Goal: Information Seeking & Learning: Check status

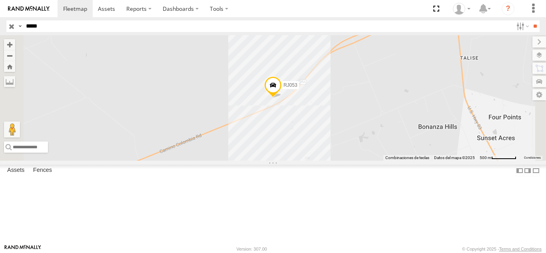
click at [531, 20] on input "**" at bounding box center [535, 26] width 9 height 12
drag, startPoint x: 22, startPoint y: 32, endPoint x: 0, endPoint y: 31, distance: 22.0
click at [0, 31] on header "Search Query Asset ID Asset Label Registration Manufacturer Model VIN Job ID" at bounding box center [273, 26] width 546 height 18
paste input "text"
type input "*****"
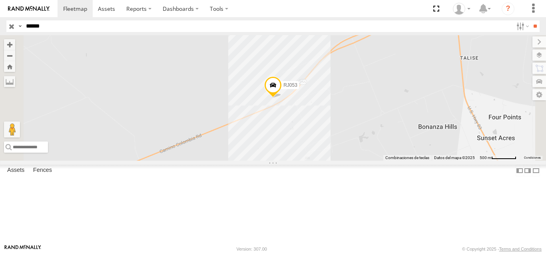
click at [531, 20] on input "**" at bounding box center [535, 26] width 9 height 12
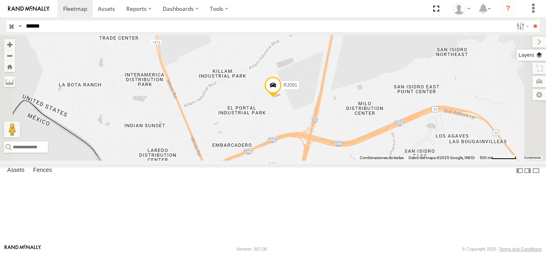
click at [540, 56] on label at bounding box center [531, 55] width 29 height 11
click at [0, 0] on span "Basemaps" at bounding box center [0, 0] width 0 height 0
click at [0, 0] on span "Satellite" at bounding box center [0, 0] width 0 height 0
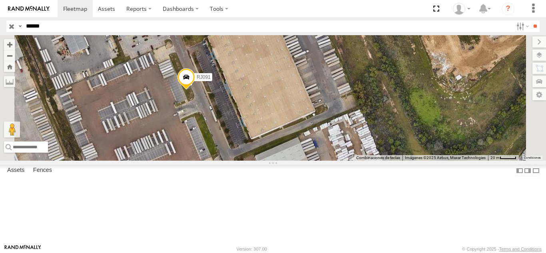
drag, startPoint x: 305, startPoint y: 147, endPoint x: 285, endPoint y: 133, distance: 24.4
click at [285, 133] on div "RJ091" at bounding box center [273, 98] width 546 height 126
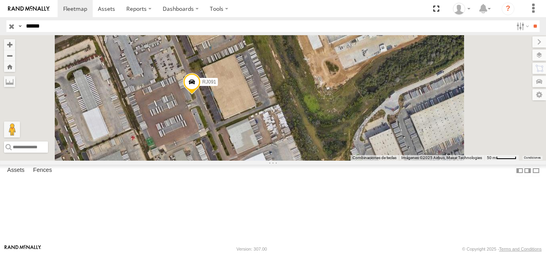
drag, startPoint x: 51, startPoint y: 26, endPoint x: 15, endPoint y: 23, distance: 36.5
click at [15, 23] on div "Search Query Asset ID Asset Label Registration Manufacturer Model VIN Job ID Dr…" at bounding box center [268, 26] width 524 height 12
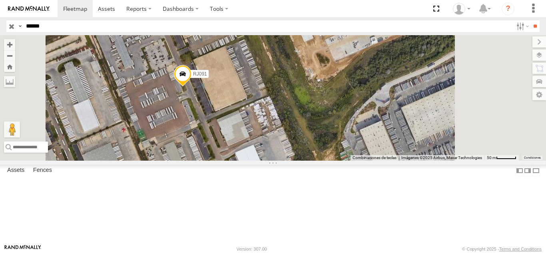
drag, startPoint x: 301, startPoint y: 176, endPoint x: 294, endPoint y: 163, distance: 14.7
click at [294, 161] on div "RJ091" at bounding box center [273, 98] width 546 height 126
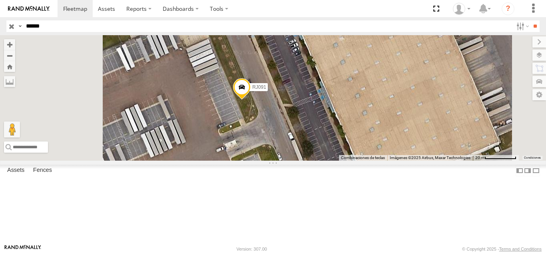
drag, startPoint x: 329, startPoint y: 150, endPoint x: 354, endPoint y: 126, distance: 35.4
click at [268, 91] on label "RJ091" at bounding box center [257, 87] width 22 height 8
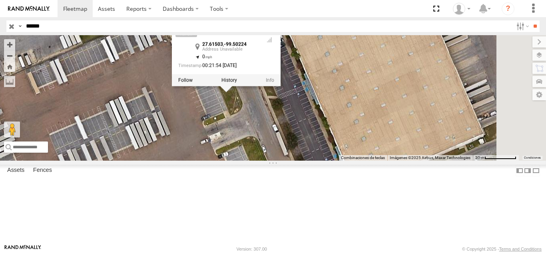
drag, startPoint x: 336, startPoint y: 169, endPoint x: 318, endPoint y: 162, distance: 19.5
click at [318, 161] on div "RJ091 RJ091 27.61503 , -99.50224 0 00:21:54 [DATE]" at bounding box center [273, 98] width 546 height 126
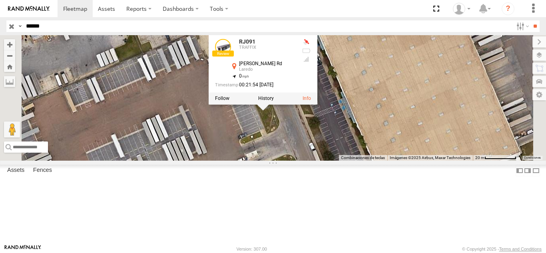
drag, startPoint x: 273, startPoint y: 141, endPoint x: 310, endPoint y: 159, distance: 41.0
click at [310, 159] on div "RJ091 RJ091 TRAFFIX [PERSON_NAME] Rd Laredo 27.61503 , -99.50224 0 00:21:54 [DA…" at bounding box center [273, 98] width 546 height 126
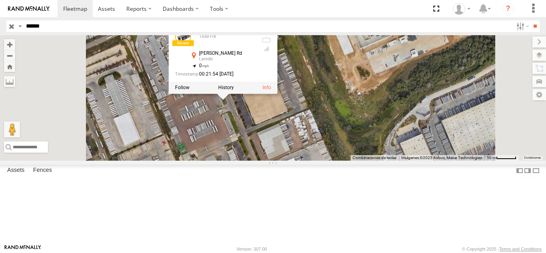
drag, startPoint x: 332, startPoint y: 199, endPoint x: 332, endPoint y: 158, distance: 41.2
click at [332, 158] on div "RJ091 RJ091 TRAFFIX [PERSON_NAME] Rd Laredo 27.61503 , -99.50224 0 00:21:54 [DA…" at bounding box center [273, 98] width 546 height 126
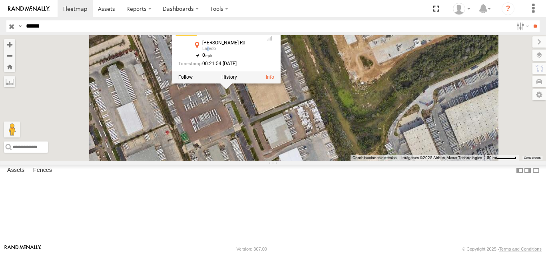
click at [258, 51] on div "Laredo" at bounding box center [230, 48] width 56 height 5
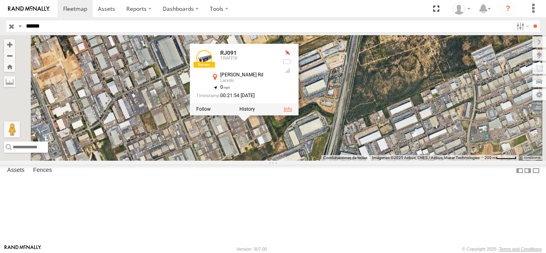
click at [292, 112] on link at bounding box center [288, 110] width 8 height 6
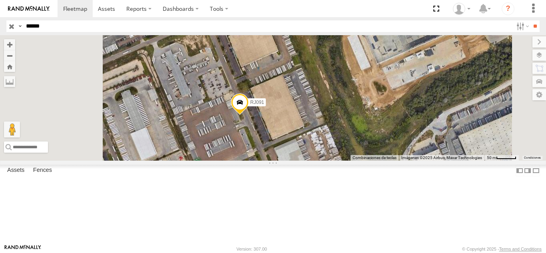
drag, startPoint x: 366, startPoint y: 144, endPoint x: 387, endPoint y: 184, distance: 45.1
click at [387, 161] on div "RJ091" at bounding box center [273, 98] width 546 height 126
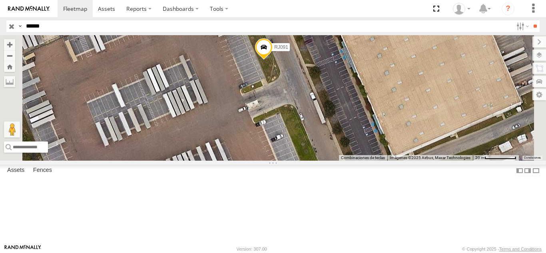
drag, startPoint x: 332, startPoint y: 182, endPoint x: 338, endPoint y: 121, distance: 61.5
click at [338, 121] on div "RJ091" at bounding box center [273, 98] width 546 height 126
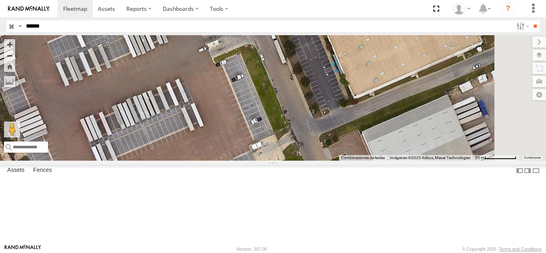
drag, startPoint x: 324, startPoint y: 126, endPoint x: 283, endPoint y: 65, distance: 73.7
click at [283, 65] on div "RJ091" at bounding box center [273, 98] width 546 height 126
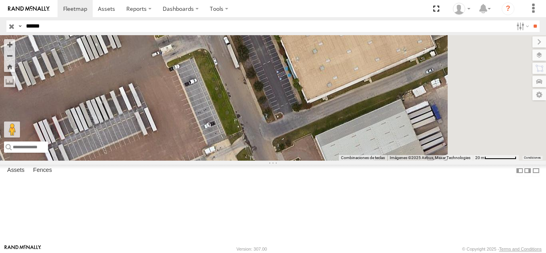
drag, startPoint x: 346, startPoint y: 122, endPoint x: 298, endPoint y: 132, distance: 49.0
click at [297, 130] on div "RJ091" at bounding box center [273, 98] width 546 height 126
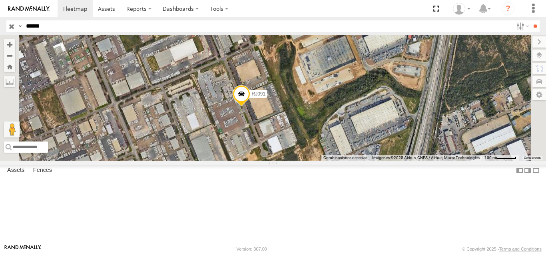
drag, startPoint x: 355, startPoint y: 172, endPoint x: 374, endPoint y: 155, distance: 24.9
click at [374, 155] on div "RJ091" at bounding box center [273, 98] width 546 height 126
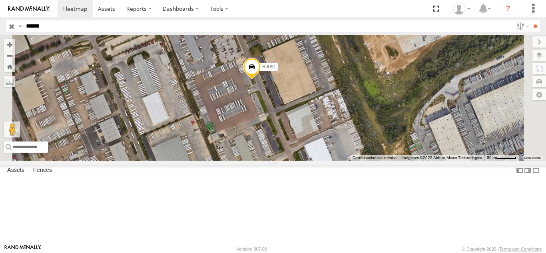
drag, startPoint x: 343, startPoint y: 149, endPoint x: 312, endPoint y: 162, distance: 33.5
click at [312, 161] on div "RJ091" at bounding box center [273, 98] width 546 height 126
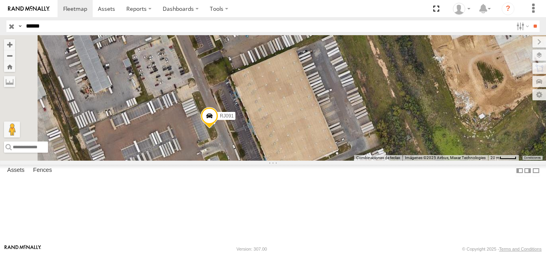
drag, startPoint x: 294, startPoint y: 146, endPoint x: 319, endPoint y: 192, distance: 51.7
click at [319, 161] on div "RJ091" at bounding box center [273, 98] width 546 height 126
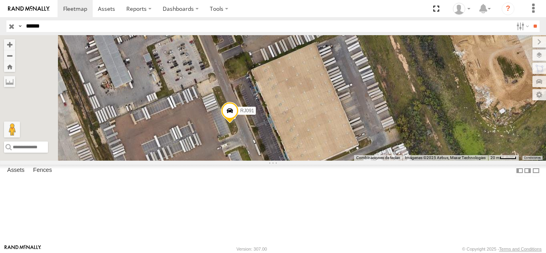
drag, startPoint x: 357, startPoint y: 184, endPoint x: 377, endPoint y: 177, distance: 21.4
click at [377, 161] on div "RJ091" at bounding box center [273, 98] width 546 height 126
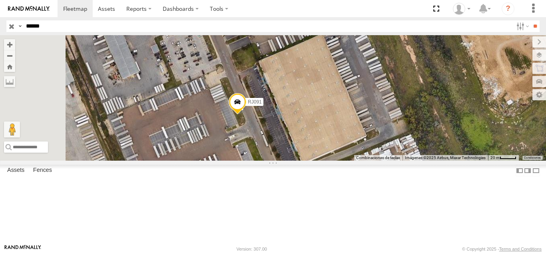
drag, startPoint x: 350, startPoint y: 183, endPoint x: 372, endPoint y: 154, distance: 36.0
click at [372, 154] on div "RJ091" at bounding box center [273, 98] width 546 height 126
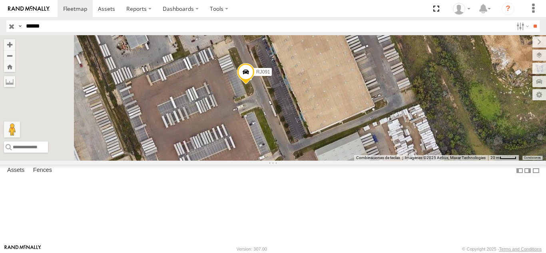
click at [365, 139] on div "RJ091" at bounding box center [273, 98] width 546 height 126
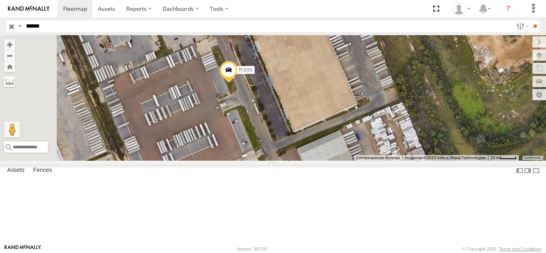
drag, startPoint x: 363, startPoint y: 147, endPoint x: 329, endPoint y: 145, distance: 34.1
click at [329, 145] on div "RJ091" at bounding box center [273, 98] width 546 height 126
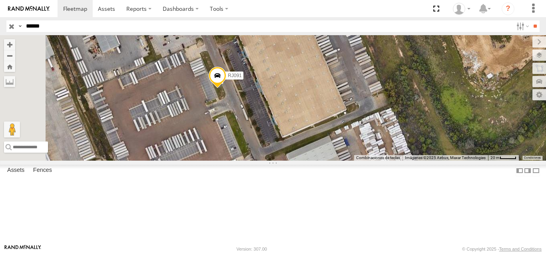
drag, startPoint x: 334, startPoint y: 144, endPoint x: 349, endPoint y: 162, distance: 23.3
click at [346, 161] on div "RJ091" at bounding box center [273, 98] width 546 height 126
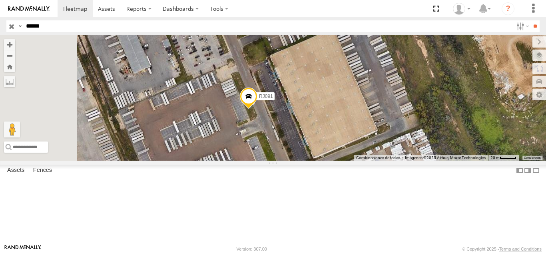
drag, startPoint x: 346, startPoint y: 161, endPoint x: 366, endPoint y: 163, distance: 20.1
click at [370, 161] on div "RJ091" at bounding box center [273, 98] width 546 height 126
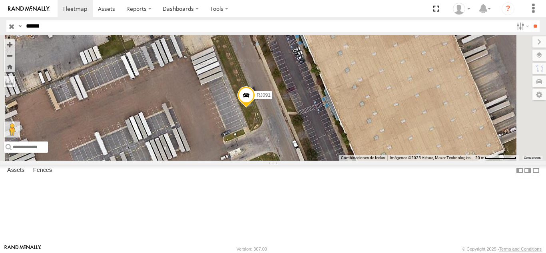
drag, startPoint x: 348, startPoint y: 148, endPoint x: 309, endPoint y: 156, distance: 39.9
click at [309, 156] on div "RJ091" at bounding box center [273, 98] width 546 height 126
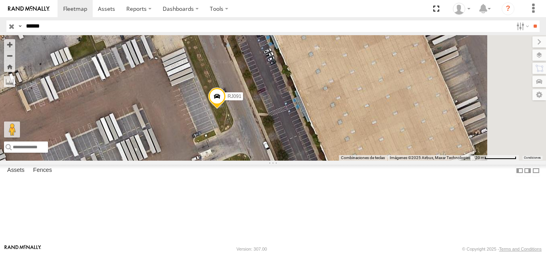
drag, startPoint x: 374, startPoint y: 167, endPoint x: 347, endPoint y: 167, distance: 27.2
click at [347, 161] on div "RJ091" at bounding box center [273, 98] width 546 height 126
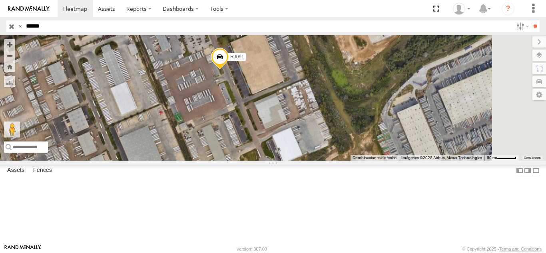
drag, startPoint x: 370, startPoint y: 166, endPoint x: 316, endPoint y: 132, distance: 64.5
click at [316, 132] on div "RJ091" at bounding box center [273, 98] width 546 height 126
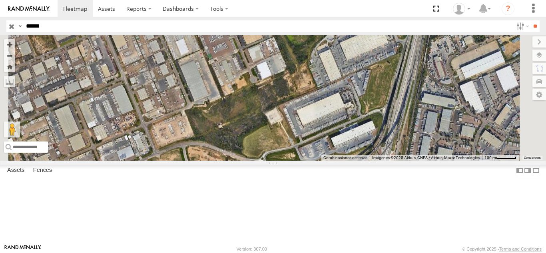
drag, startPoint x: 353, startPoint y: 140, endPoint x: 386, endPoint y: 188, distance: 58.1
click at [386, 161] on div "RJ091" at bounding box center [273, 98] width 546 height 126
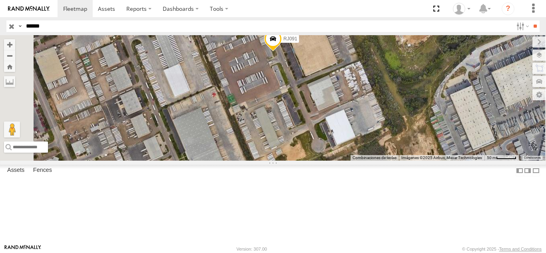
drag, startPoint x: 80, startPoint y: 29, endPoint x: 1, endPoint y: 18, distance: 79.9
click at [0, 21] on header "Search Query Asset ID Asset Label Registration Manufacturer Model VIN Job ID" at bounding box center [273, 26] width 546 height 18
paste input "text"
click at [531, 20] on input "**" at bounding box center [535, 26] width 9 height 12
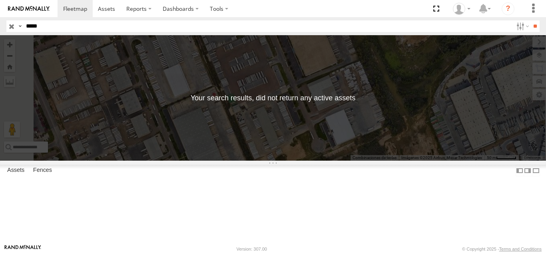
click at [27, 24] on input "*****" at bounding box center [268, 26] width 490 height 12
click at [531, 20] on input "**" at bounding box center [535, 26] width 9 height 12
drag, startPoint x: 34, startPoint y: 26, endPoint x: 20, endPoint y: 26, distance: 14.4
click at [20, 26] on div "Search Query Asset ID Asset Label Registration Manufacturer Model VIN Job ID Dr…" at bounding box center [268, 26] width 524 height 12
paste input "text"
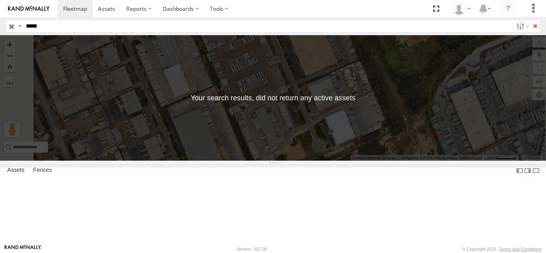
click at [531, 20] on input "**" at bounding box center [535, 26] width 9 height 12
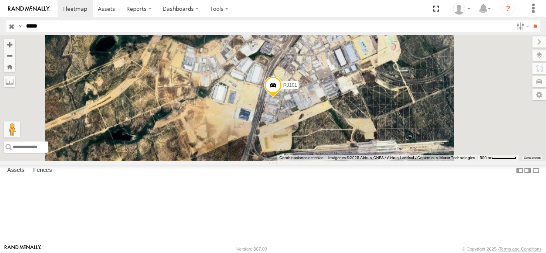
drag, startPoint x: 104, startPoint y: 27, endPoint x: 16, endPoint y: 30, distance: 87.7
click at [16, 30] on div "Search Query Asset ID Asset Label Registration Manufacturer Model VIN Job ID Dr…" at bounding box center [268, 26] width 524 height 12
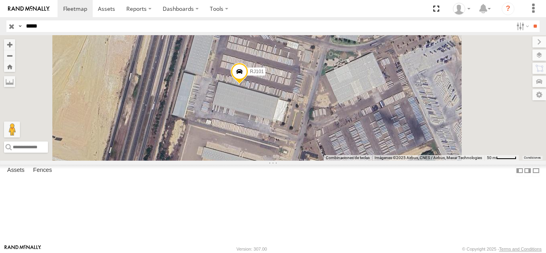
drag, startPoint x: 366, startPoint y: 150, endPoint x: 360, endPoint y: 186, distance: 36.9
click at [361, 161] on div "RJ101" at bounding box center [273, 98] width 546 height 126
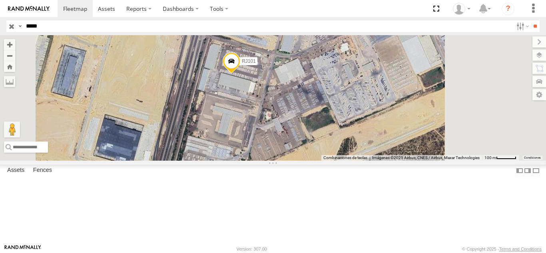
drag, startPoint x: 354, startPoint y: 166, endPoint x: 336, endPoint y: 124, distance: 45.3
click at [336, 124] on div "RJ101" at bounding box center [273, 98] width 546 height 126
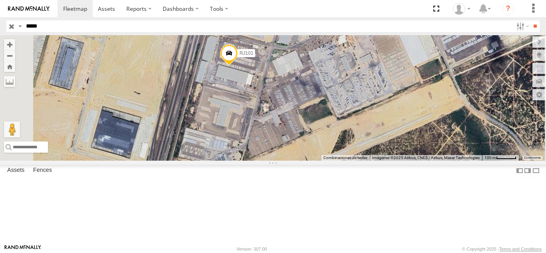
drag, startPoint x: 72, startPoint y: 28, endPoint x: 31, endPoint y: 30, distance: 40.4
click at [31, 30] on input "*****" at bounding box center [268, 26] width 490 height 12
type input "*****"
click at [531, 20] on input "**" at bounding box center [535, 26] width 9 height 12
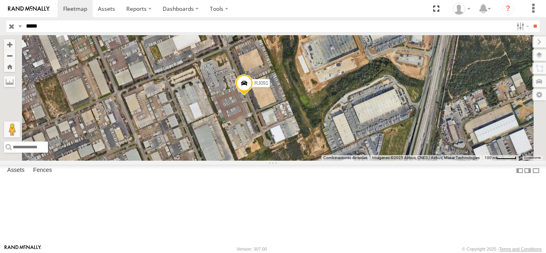
drag, startPoint x: 322, startPoint y: 142, endPoint x: 306, endPoint y: 148, distance: 18.1
click at [306, 148] on div "RJ091" at bounding box center [273, 98] width 546 height 126
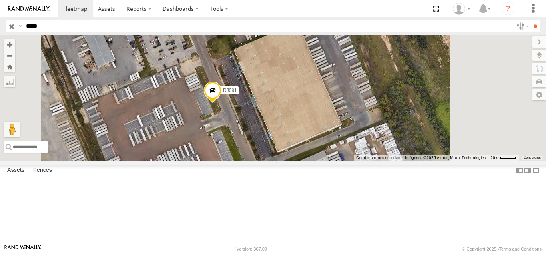
drag, startPoint x: 338, startPoint y: 150, endPoint x: 305, endPoint y: 158, distance: 33.9
click at [305, 158] on div "RJ091" at bounding box center [273, 98] width 546 height 126
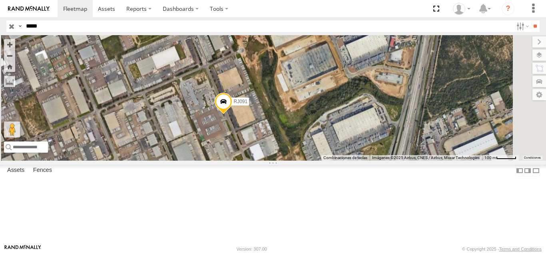
drag, startPoint x: 337, startPoint y: 183, endPoint x: 330, endPoint y: 174, distance: 11.1
click at [330, 161] on div "RJ091" at bounding box center [273, 98] width 546 height 126
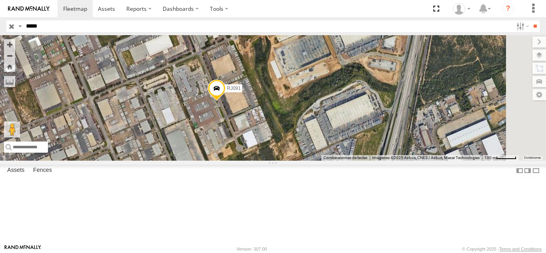
drag, startPoint x: 330, startPoint y: 180, endPoint x: 322, endPoint y: 168, distance: 15.0
click at [322, 161] on div "RJ091" at bounding box center [273, 98] width 546 height 126
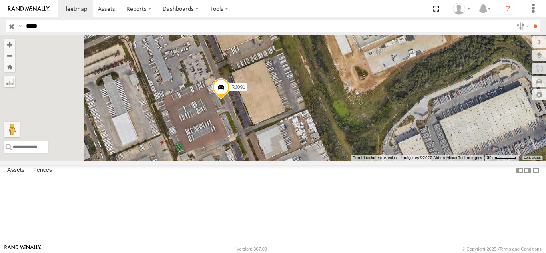
drag, startPoint x: 289, startPoint y: 154, endPoint x: 349, endPoint y: 179, distance: 64.8
click at [356, 161] on div "RJ091" at bounding box center [273, 98] width 546 height 126
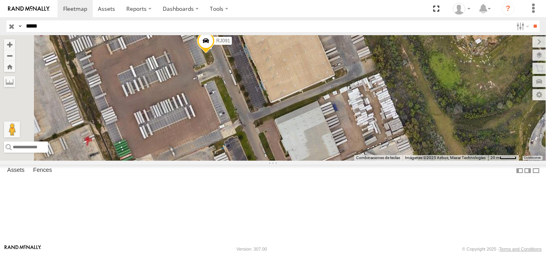
drag, startPoint x: 345, startPoint y: 168, endPoint x: 350, endPoint y: 147, distance: 21.2
click at [350, 147] on div "RJ091" at bounding box center [273, 98] width 546 height 126
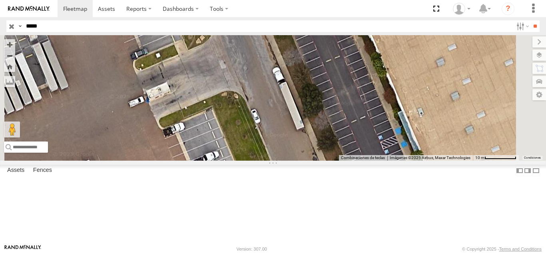
drag, startPoint x: 309, startPoint y: 122, endPoint x: 308, endPoint y: 200, distance: 78.8
click at [308, 161] on div "RJ091" at bounding box center [273, 98] width 546 height 126
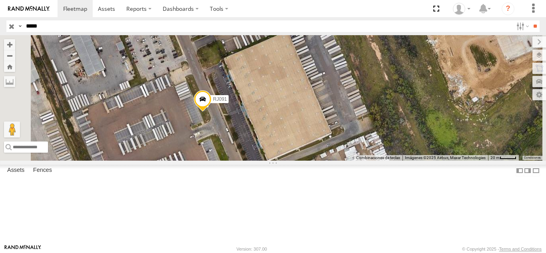
click at [0, 0] on span "Fences" at bounding box center [0, 0] width 0 height 0
click at [0, 0] on span "Assets" at bounding box center [0, 0] width 0 height 0
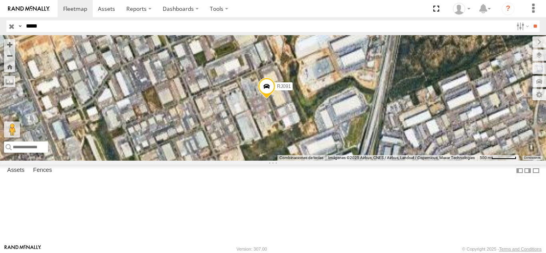
click at [0, 0] on span "Fences" at bounding box center [0, 0] width 0 height 0
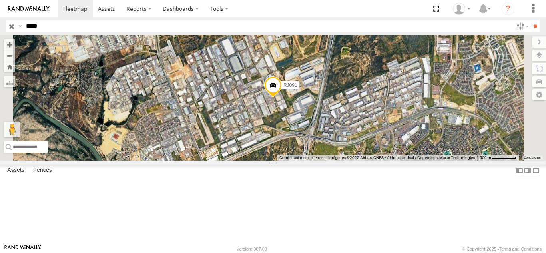
click at [0, 0] on span "Traffic" at bounding box center [0, 0] width 0 height 0
click at [0, 0] on span "Transit" at bounding box center [0, 0] width 0 height 0
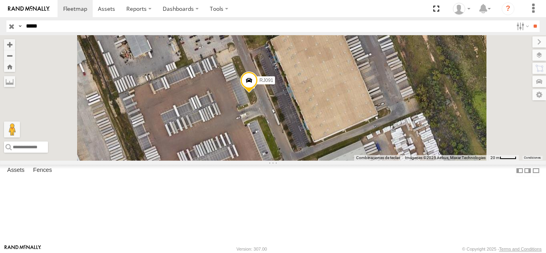
drag, startPoint x: 364, startPoint y: 165, endPoint x: 365, endPoint y: 172, distance: 7.3
click at [366, 161] on div "RJ091" at bounding box center [273, 98] width 546 height 126
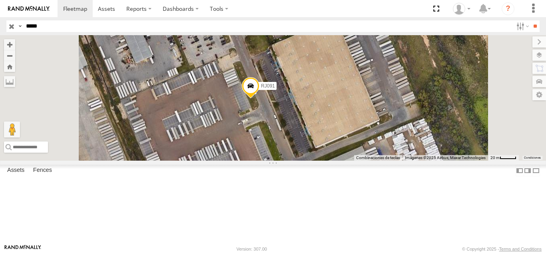
click at [0, 0] on span "Mainroads ([GEOGRAPHIC_DATA])" at bounding box center [0, 0] width 0 height 0
click at [0, 0] on span "Closed Roads" at bounding box center [0, 0] width 0 height 0
click at [0, 0] on span "Road Open with Conditions" at bounding box center [0, 0] width 0 height 0
click at [0, 0] on label at bounding box center [0, 0] width 0 height 0
click at [468, 126] on body "Dashboards" at bounding box center [273, 126] width 546 height 253
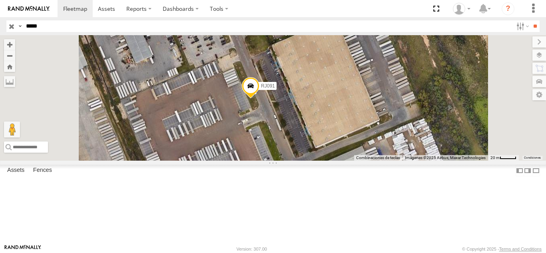
click at [0, 0] on label "Close" at bounding box center [0, 0] width 0 height 0
click at [0, 0] on span "Traffic Camera's" at bounding box center [0, 0] width 0 height 0
click at [0, 0] on label "Close" at bounding box center [0, 0] width 0 height 0
click at [0, 0] on span "Basemaps" at bounding box center [0, 0] width 0 height 0
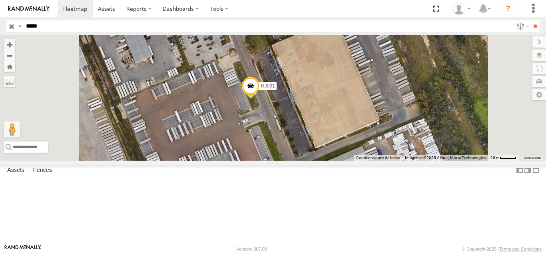
click at [0, 0] on span "Satellite + Roadmap" at bounding box center [0, 0] width 0 height 0
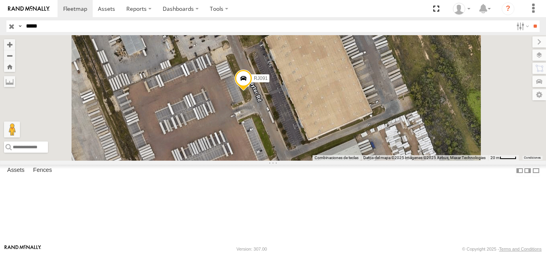
drag, startPoint x: 362, startPoint y: 175, endPoint x: 354, endPoint y: 168, distance: 11.0
click at [354, 161] on div "RJ091" at bounding box center [273, 98] width 546 height 126
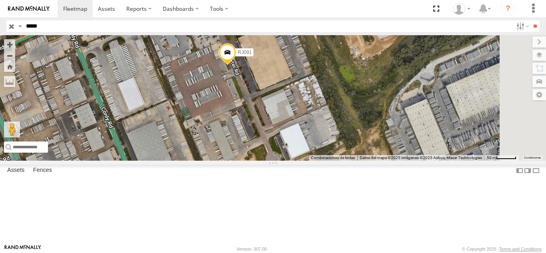
drag, startPoint x: 344, startPoint y: 152, endPoint x: 340, endPoint y: 141, distance: 11.8
click at [340, 142] on div "RJ091" at bounding box center [273, 98] width 546 height 126
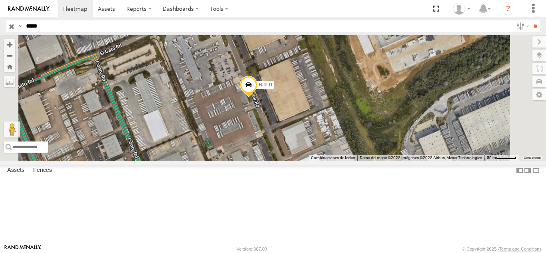
drag, startPoint x: 360, startPoint y: 181, endPoint x: 289, endPoint y: 132, distance: 86.7
click at [289, 132] on div "RJ091" at bounding box center [273, 98] width 546 height 126
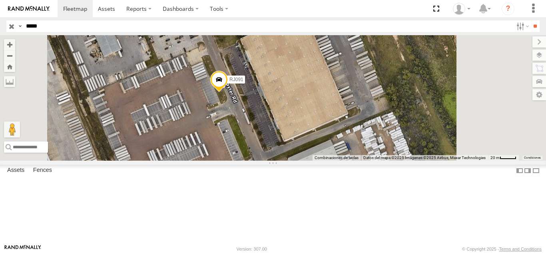
drag, startPoint x: 321, startPoint y: 151, endPoint x: 278, endPoint y: 146, distance: 42.7
click at [278, 146] on div "RJ091" at bounding box center [273, 98] width 546 height 126
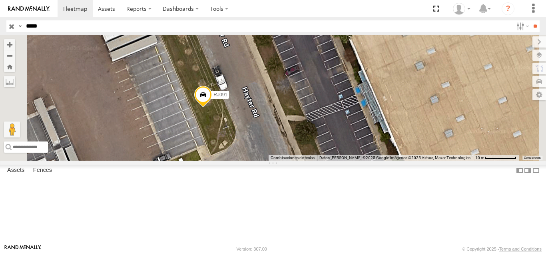
drag, startPoint x: 289, startPoint y: 137, endPoint x: 295, endPoint y: 177, distance: 40.1
click at [295, 161] on div "RJ091" at bounding box center [273, 98] width 546 height 126
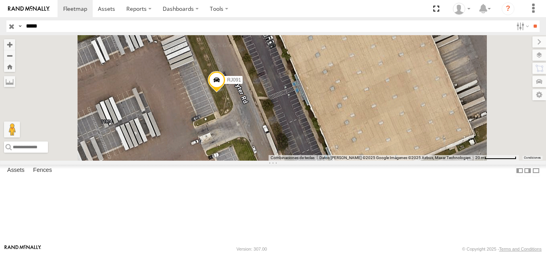
drag, startPoint x: 306, startPoint y: 169, endPoint x: 323, endPoint y: 142, distance: 32.2
click at [312, 144] on div "RJ091" at bounding box center [273, 98] width 546 height 126
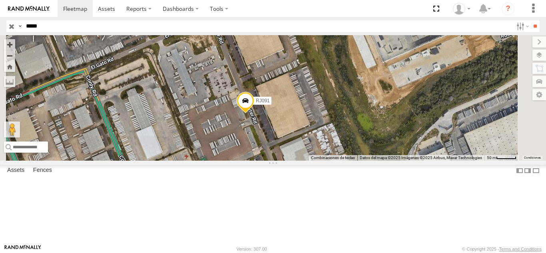
click at [0, 0] on span at bounding box center [0, 0] width 0 height 0
click at [15, 58] on button "Zoom out" at bounding box center [9, 55] width 11 height 11
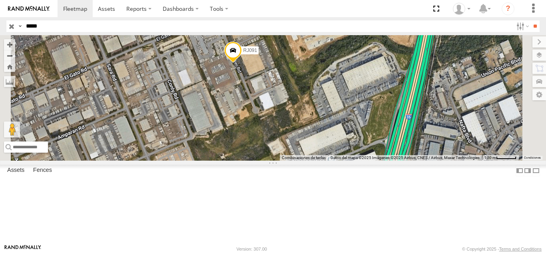
drag, startPoint x: 362, startPoint y: 230, endPoint x: 336, endPoint y: 188, distance: 49.4
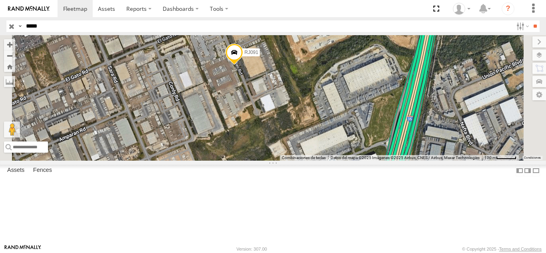
click at [336, 161] on div "RJ091" at bounding box center [273, 98] width 546 height 126
